Goal: Find contact information: Find contact information

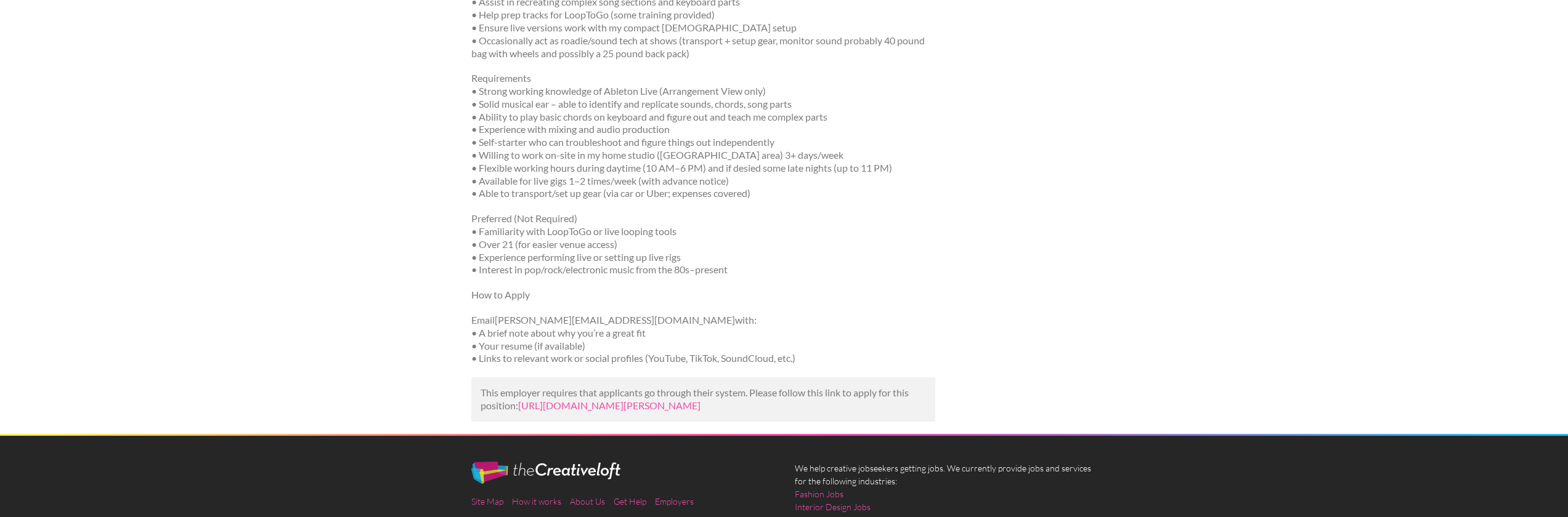
scroll to position [611, 0]
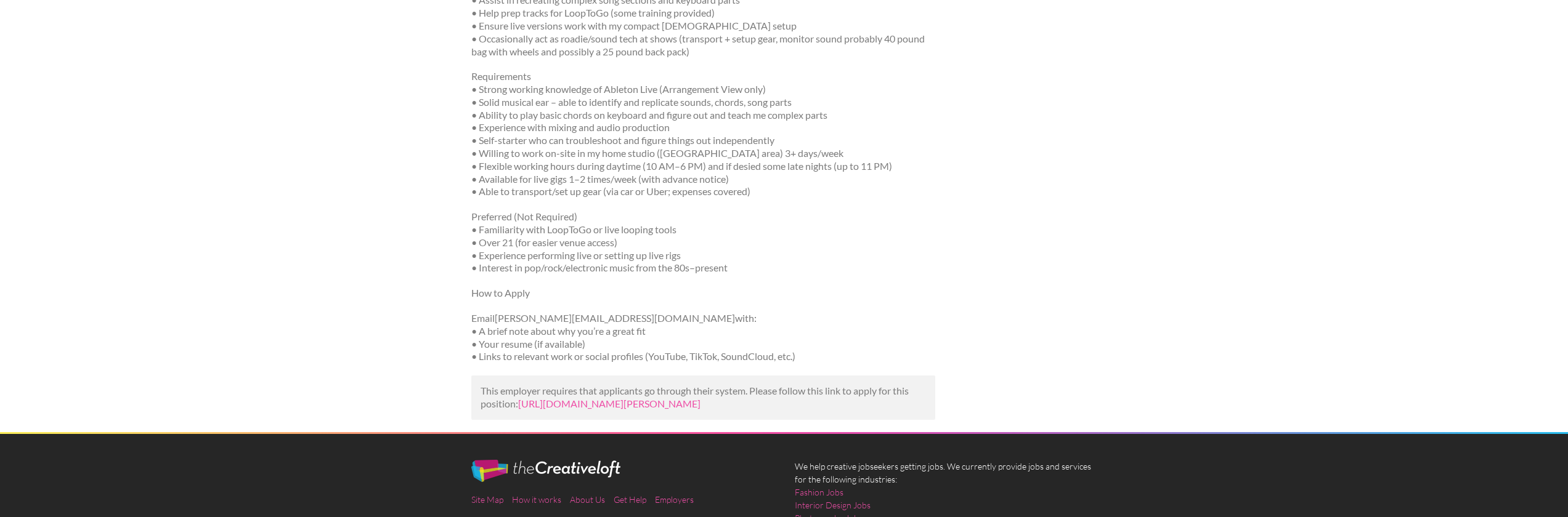
drag, startPoint x: 627, startPoint y: 315, endPoint x: 469, endPoint y: 319, distance: 158.1
copy p "Email [PERSON_NAME][EMAIL_ADDRESS][DOMAIN_NAME] with:"
click at [592, 409] on link "[URL][DOMAIN_NAME][PERSON_NAME]" at bounding box center [610, 403] width 183 height 12
click at [655, 299] on p "How to Apply" at bounding box center [703, 294] width 464 height 13
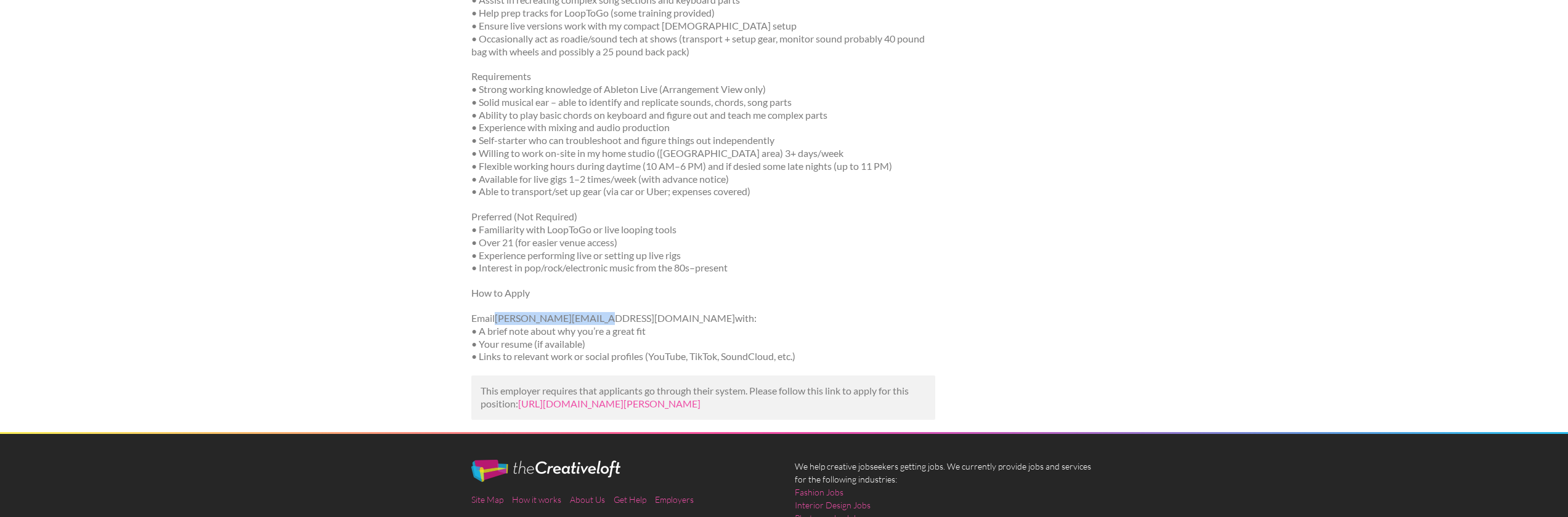
drag, startPoint x: 601, startPoint y: 319, endPoint x: 497, endPoint y: 323, distance: 104.1
click at [497, 323] on p "Email [PERSON_NAME][EMAIL_ADDRESS][DOMAIN_NAME] with: • A brief note about why …" at bounding box center [703, 337] width 464 height 51
copy p "[PERSON_NAME][EMAIL_ADDRESS][DOMAIN_NAME]"
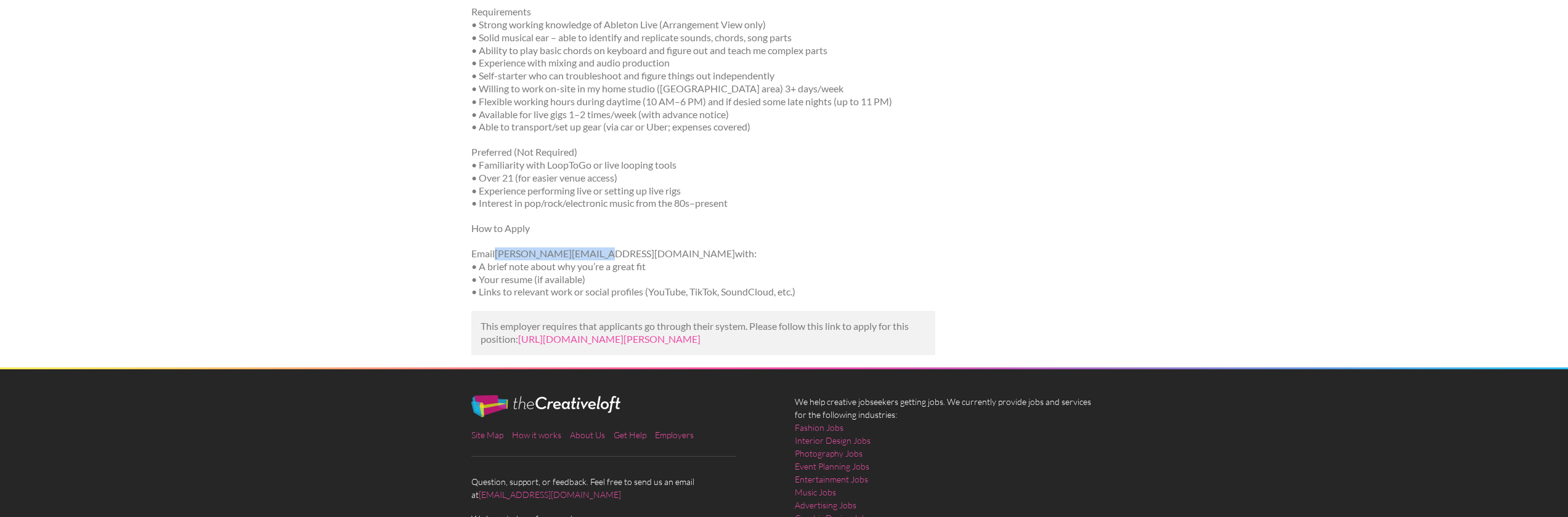
scroll to position [764, 0]
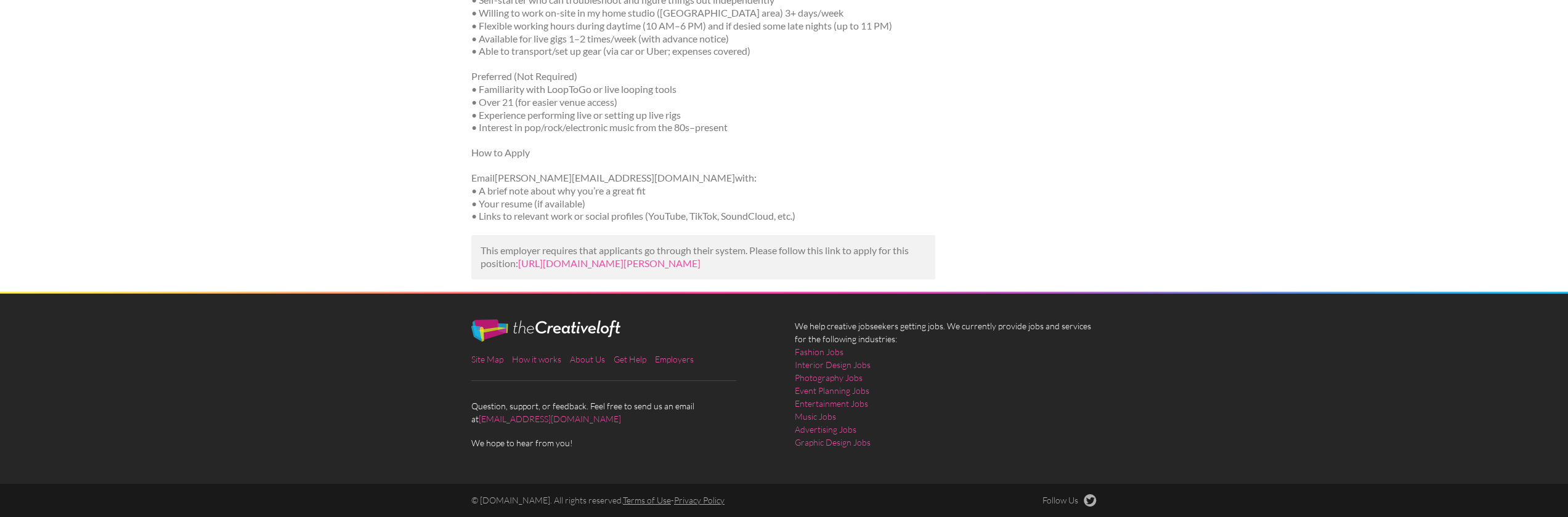
click at [860, 147] on p "How to Apply" at bounding box center [703, 153] width 464 height 13
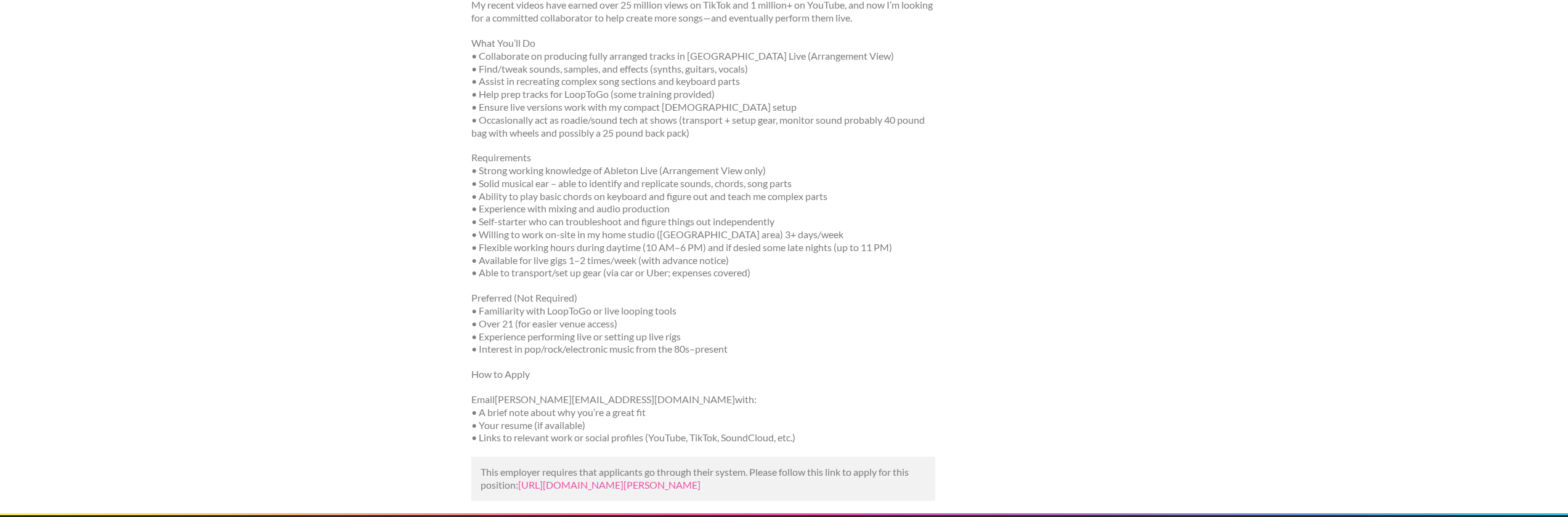
scroll to position [528, 0]
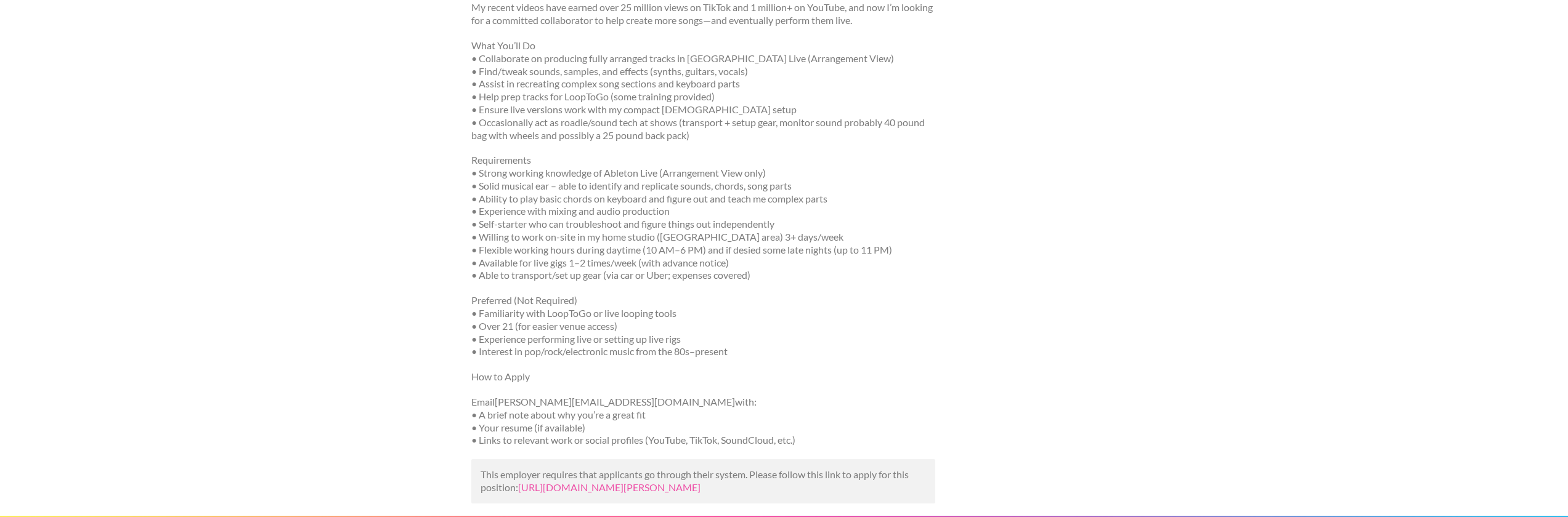
click at [1012, 196] on div "[DATE] Music Producer [PERSON_NAME] [US_STATE], [US_STATE] Job Title: Assistant…" at bounding box center [784, 54] width 647 height 925
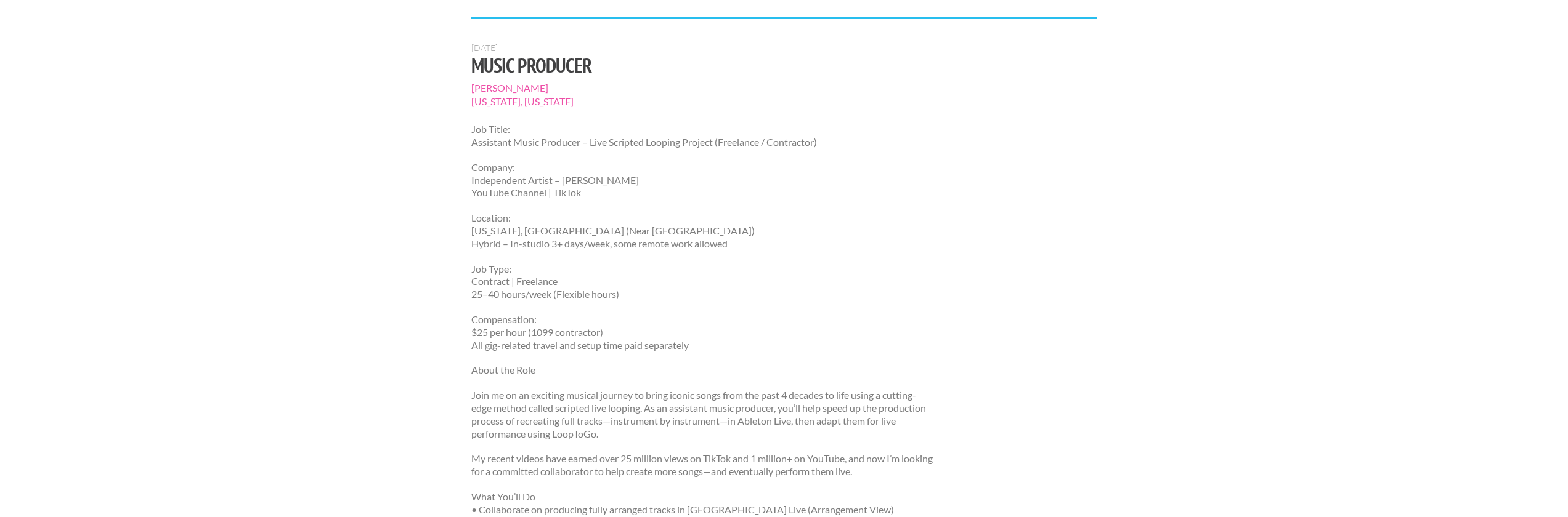
scroll to position [0, 0]
